Goal: Task Accomplishment & Management: Use online tool/utility

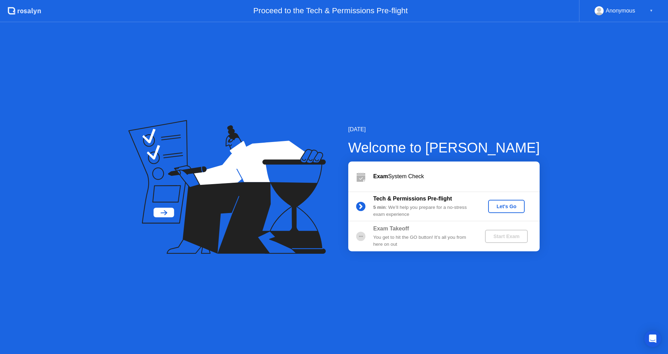
click at [517, 206] on div "Let's Go" at bounding box center [506, 207] width 31 height 6
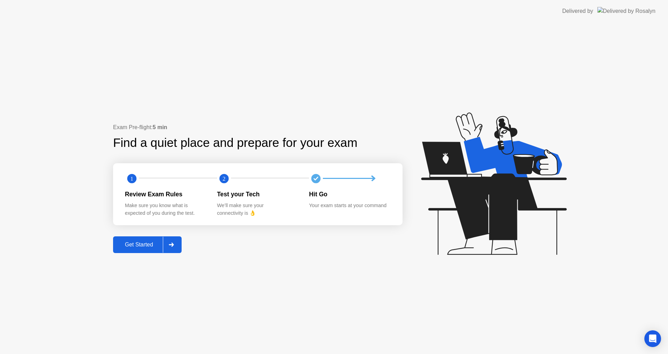
click at [144, 242] on div "Get Started" at bounding box center [139, 244] width 48 height 6
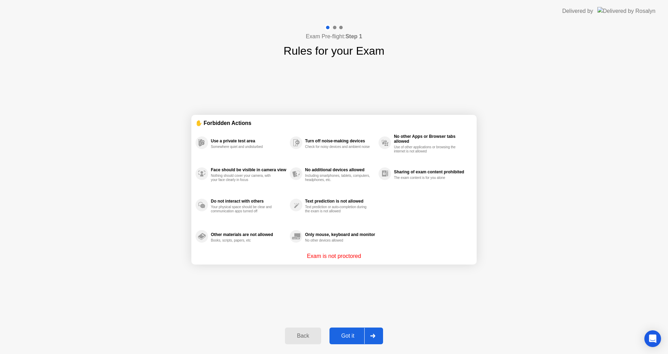
click at [356, 336] on div "Got it" at bounding box center [348, 336] width 33 height 6
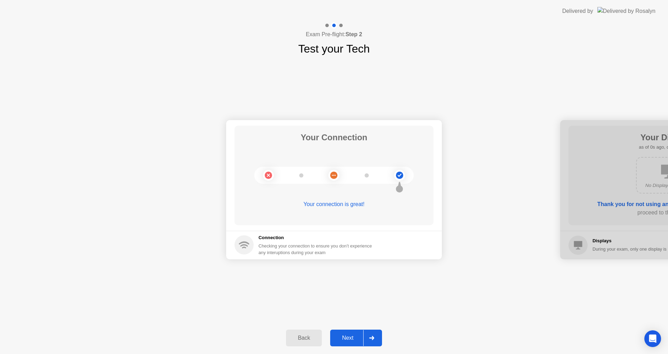
click at [356, 336] on div "Next" at bounding box center [347, 338] width 31 height 6
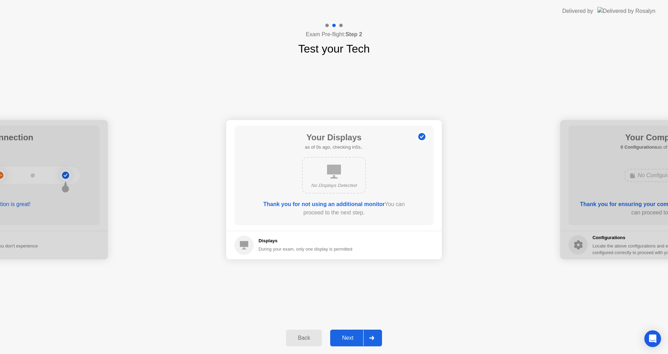
click at [356, 336] on div "Next" at bounding box center [347, 338] width 31 height 6
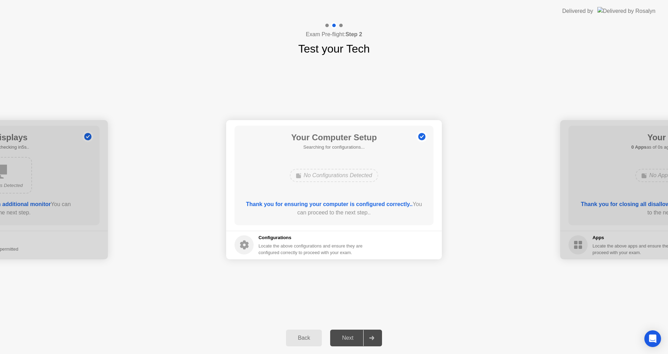
click at [356, 336] on div "Next" at bounding box center [347, 338] width 31 height 6
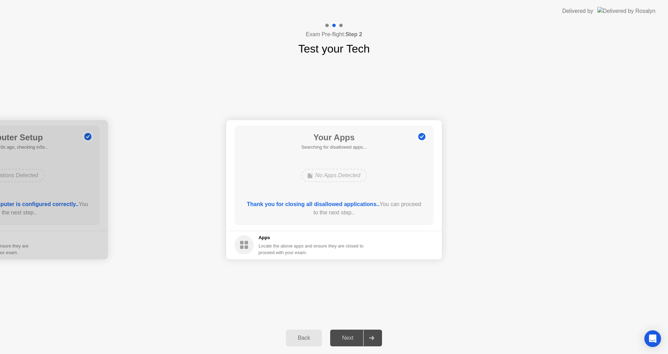
click at [356, 336] on div "Next" at bounding box center [347, 338] width 31 height 6
click at [199, 322] on div "Back Next" at bounding box center [334, 338] width 668 height 32
click at [288, 41] on div "Exam Pre-flight: Step 2 Test your Tech" at bounding box center [334, 39] width 668 height 35
